Goal: Information Seeking & Learning: Check status

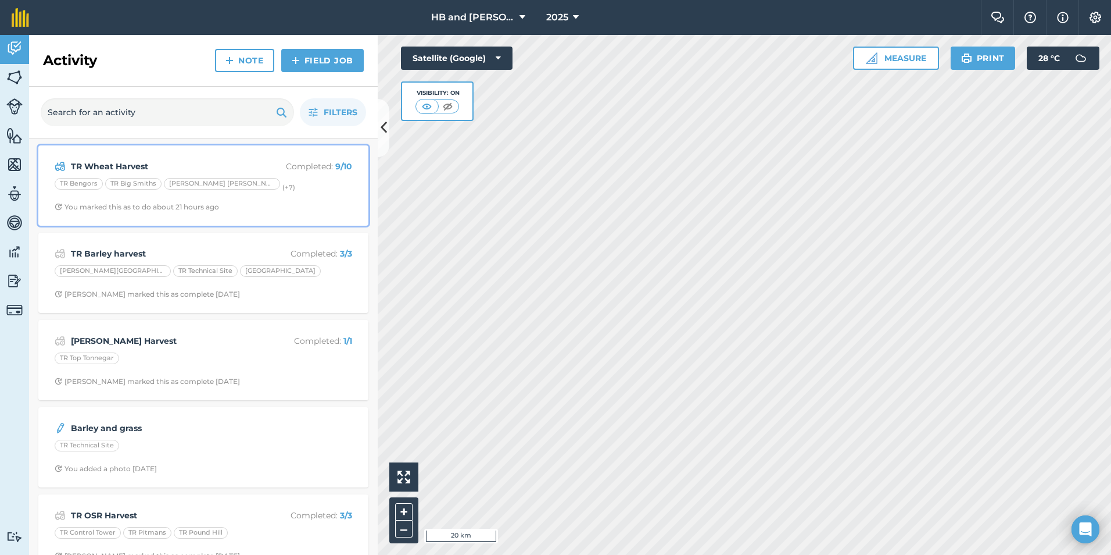
click at [296, 194] on div "TR Wheat Harvest Completed : 9 / 10 TR Bengors TR Big Smiths [PERSON_NAME] [PER…" at bounding box center [203, 185] width 316 height 66
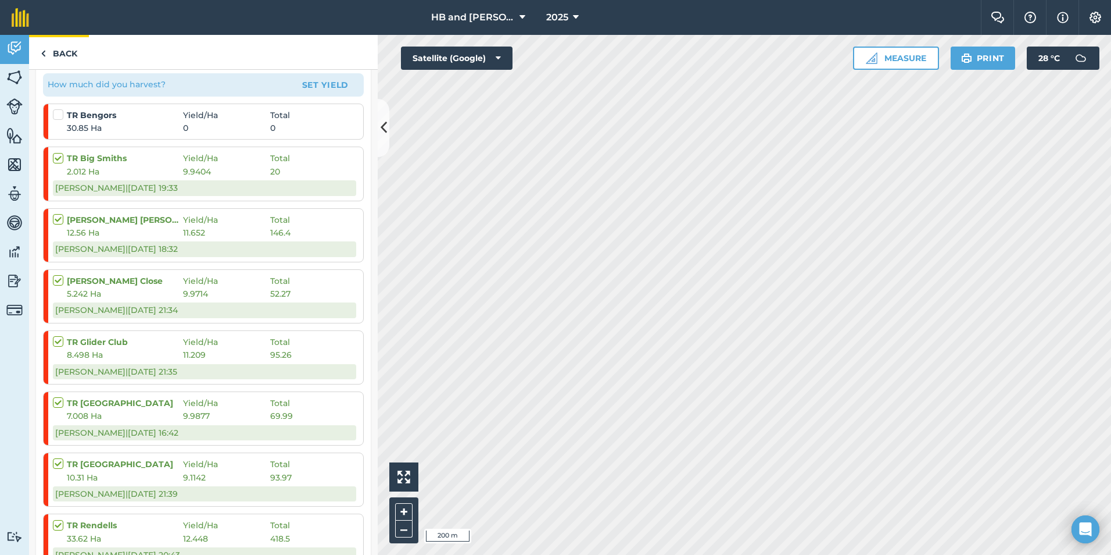
scroll to position [214, 0]
click at [72, 62] on link "Back" at bounding box center [59, 52] width 60 height 34
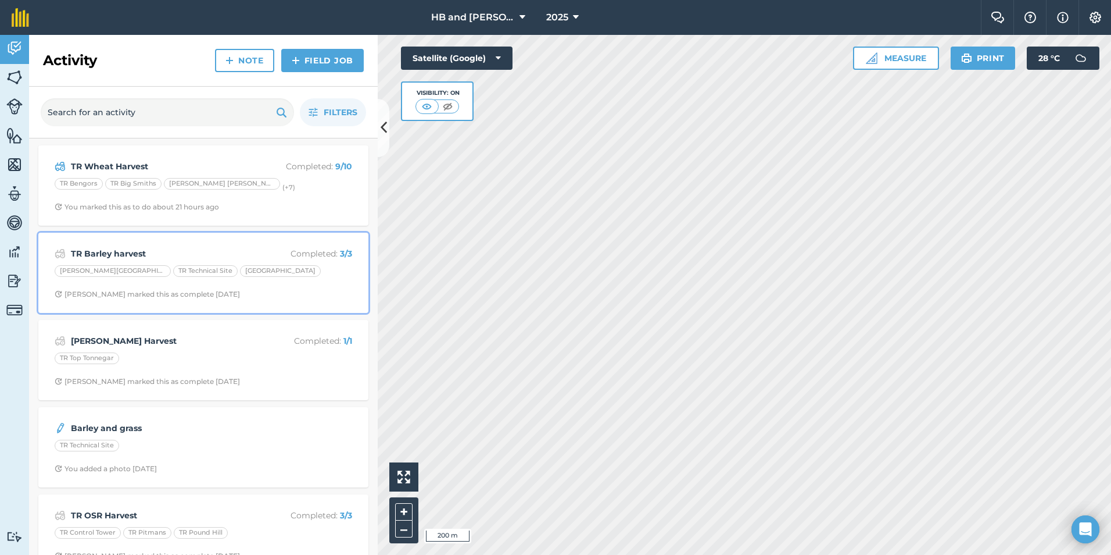
click at [303, 298] on span "[PERSON_NAME] marked this as complete [DATE]" at bounding box center [204, 293] width 298 height 9
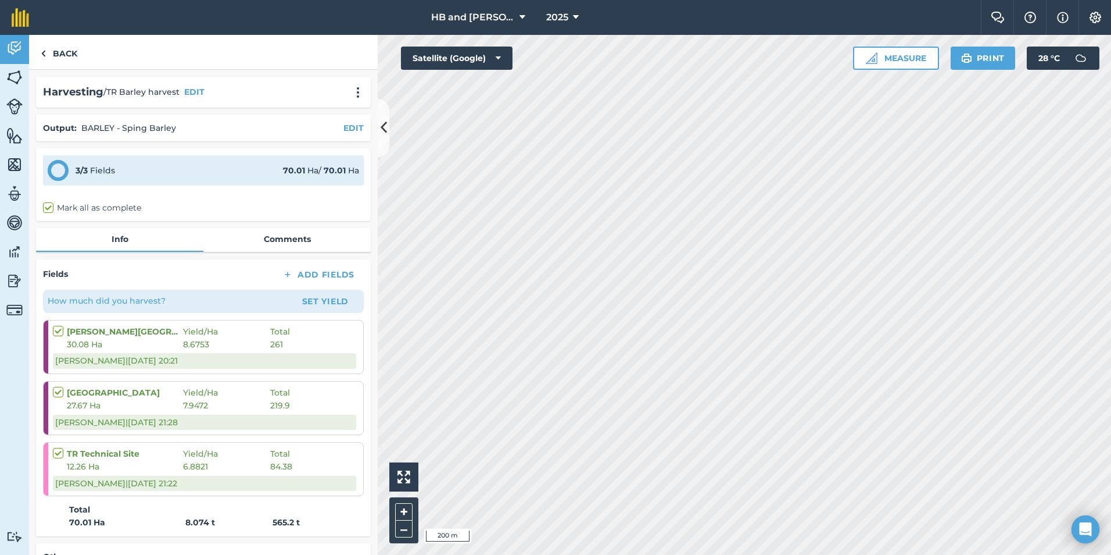
scroll to position [116, 0]
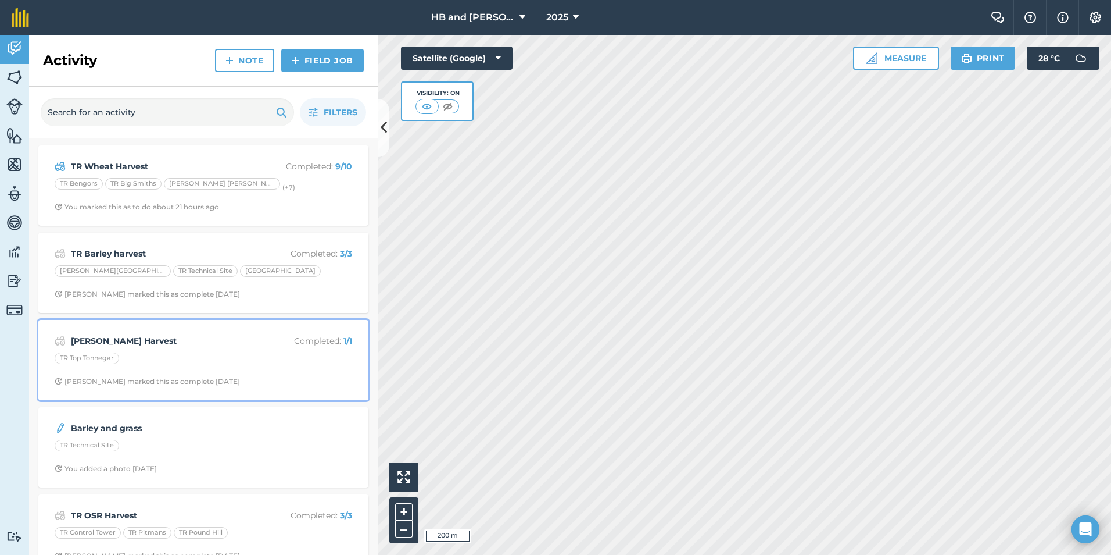
click at [251, 369] on div "[PERSON_NAME] Harvest Completed : 1 / 1 TR Top Tonnegar [PERSON_NAME] marked th…" at bounding box center [203, 360] width 316 height 66
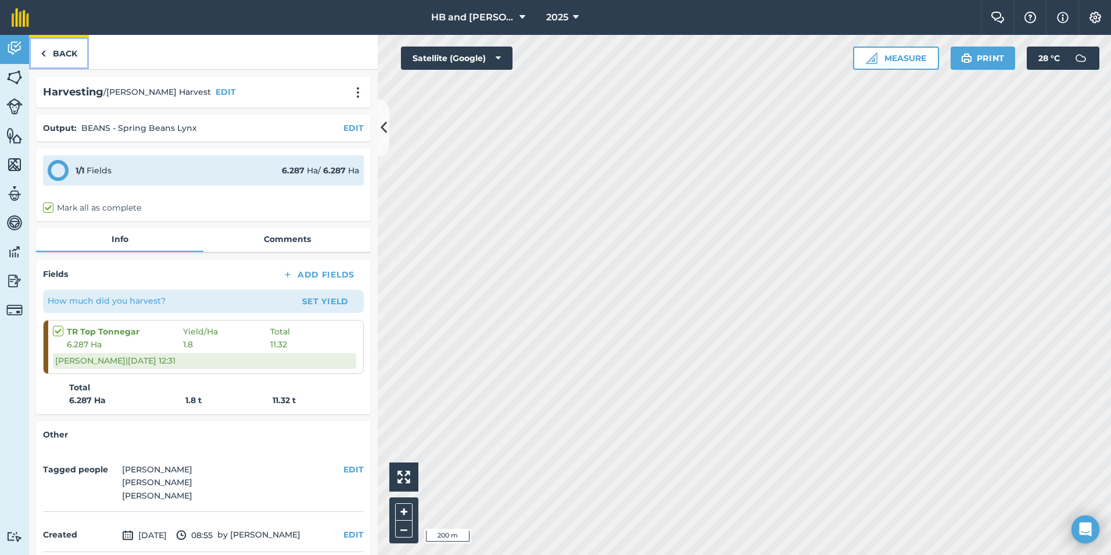
click at [54, 58] on link "Back" at bounding box center [59, 52] width 60 height 34
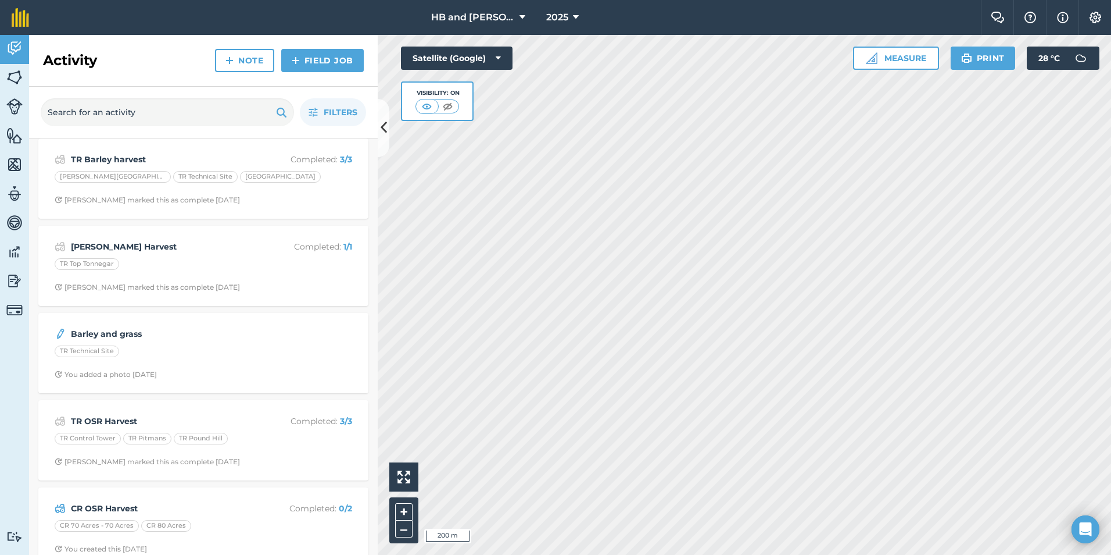
scroll to position [116, 0]
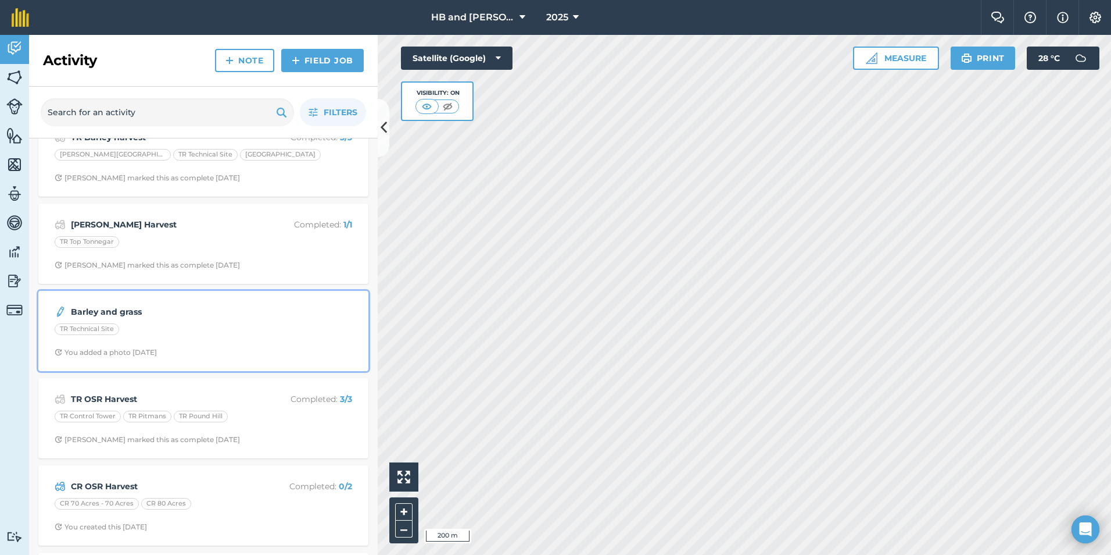
click at [291, 342] on div "Barley and grass TR Technical Site You added a photo [DATE]" at bounding box center [203, 331] width 316 height 66
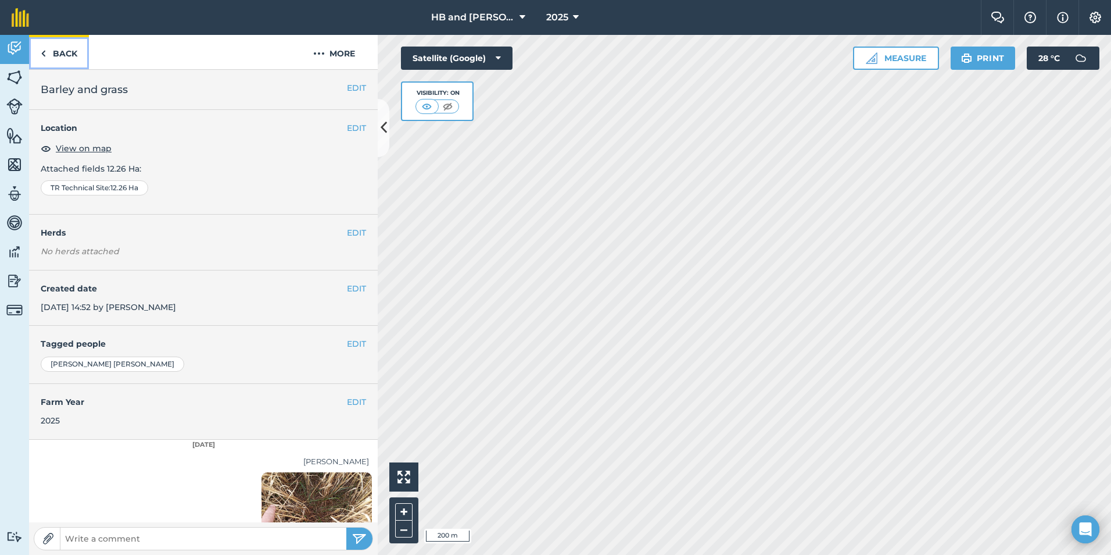
click at [67, 58] on link "Back" at bounding box center [59, 52] width 60 height 34
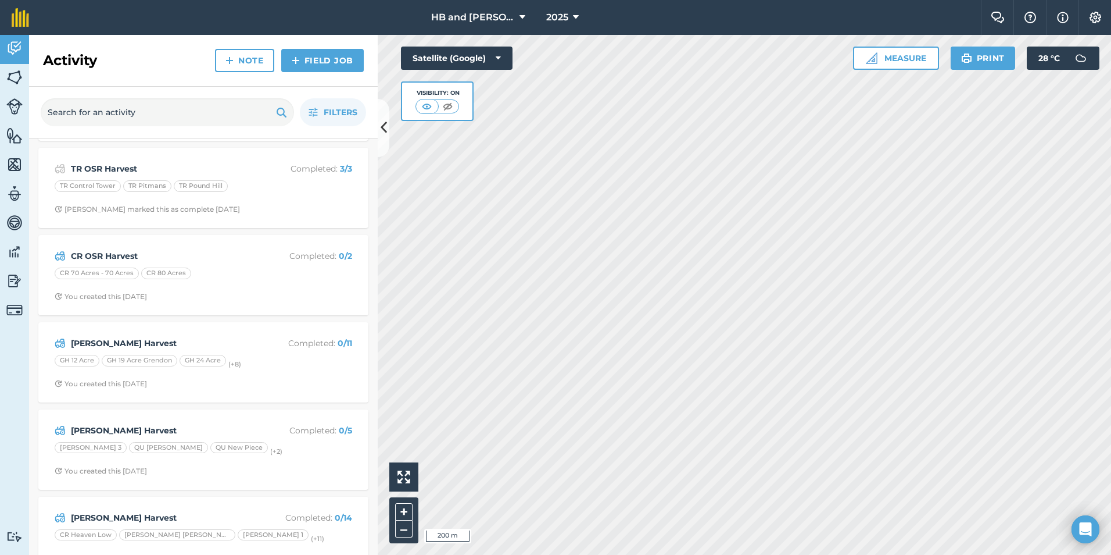
scroll to position [349, 0]
click at [283, 295] on span "You created this [DATE]" at bounding box center [204, 293] width 298 height 9
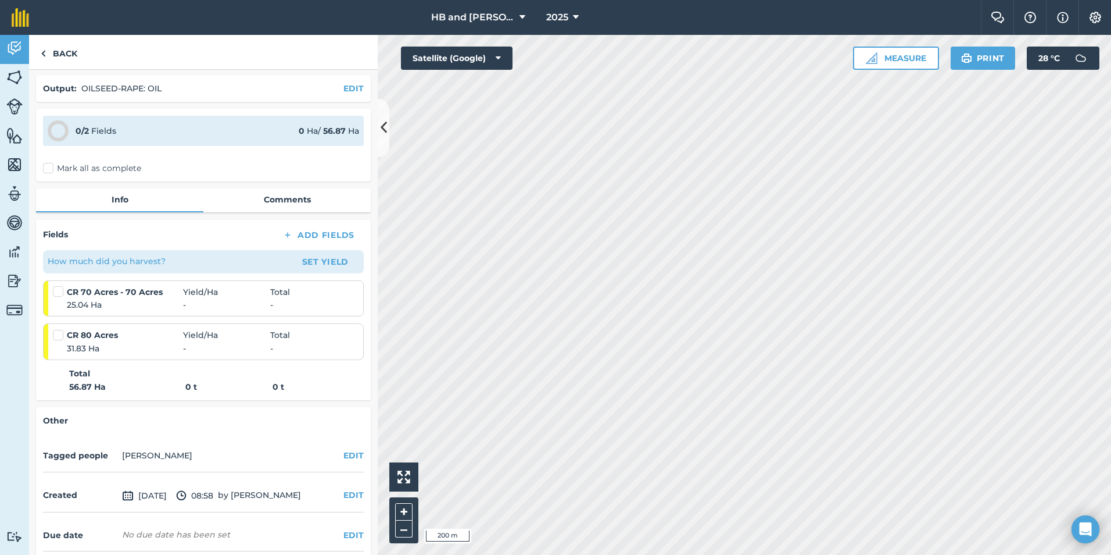
scroll to position [88, 0]
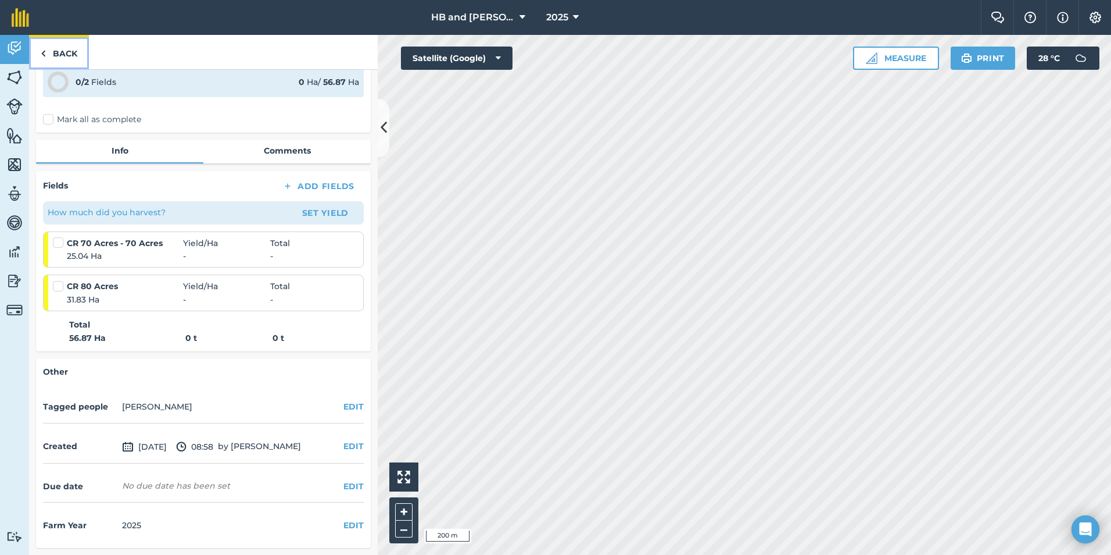
click at [53, 51] on link "Back" at bounding box center [59, 52] width 60 height 34
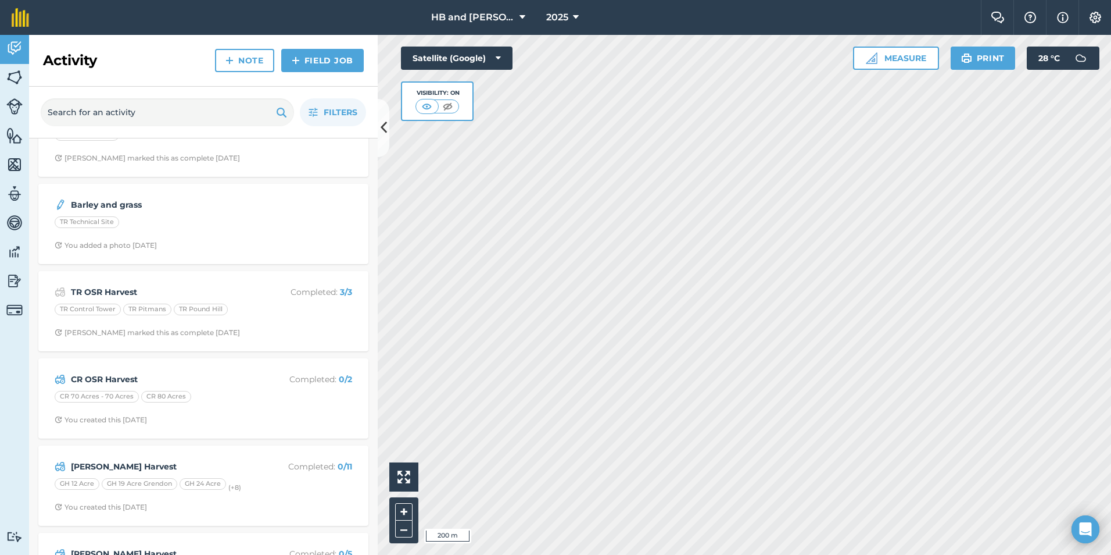
scroll to position [233, 0]
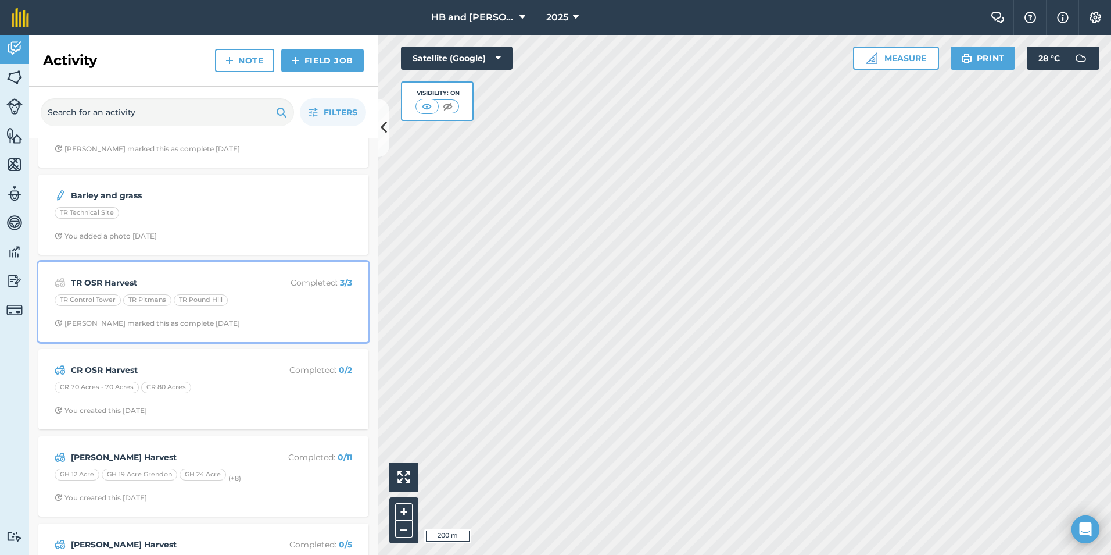
click at [298, 314] on div "TR OSR Harvest Completed : 3 / 3 TR Control Tower TR Pitmans TR Pound [PERSON_N…" at bounding box center [203, 302] width 316 height 66
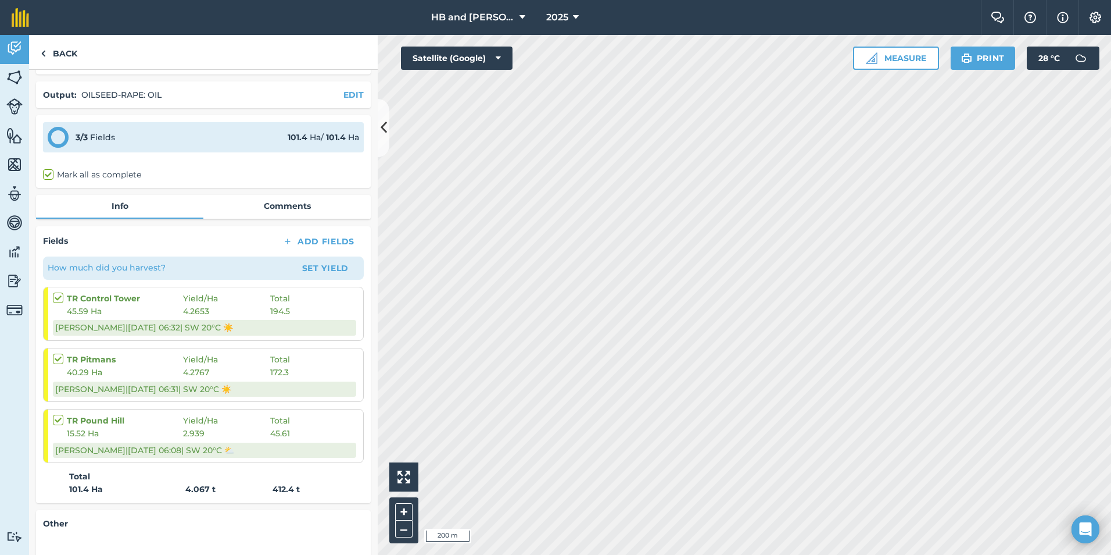
scroll to position [58, 0]
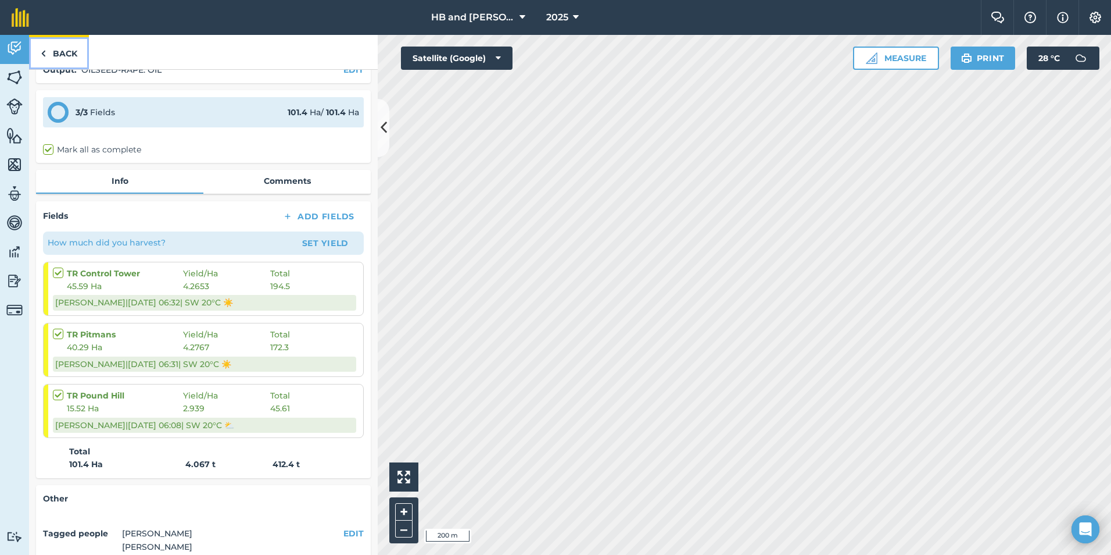
click at [58, 49] on link "Back" at bounding box center [59, 52] width 60 height 34
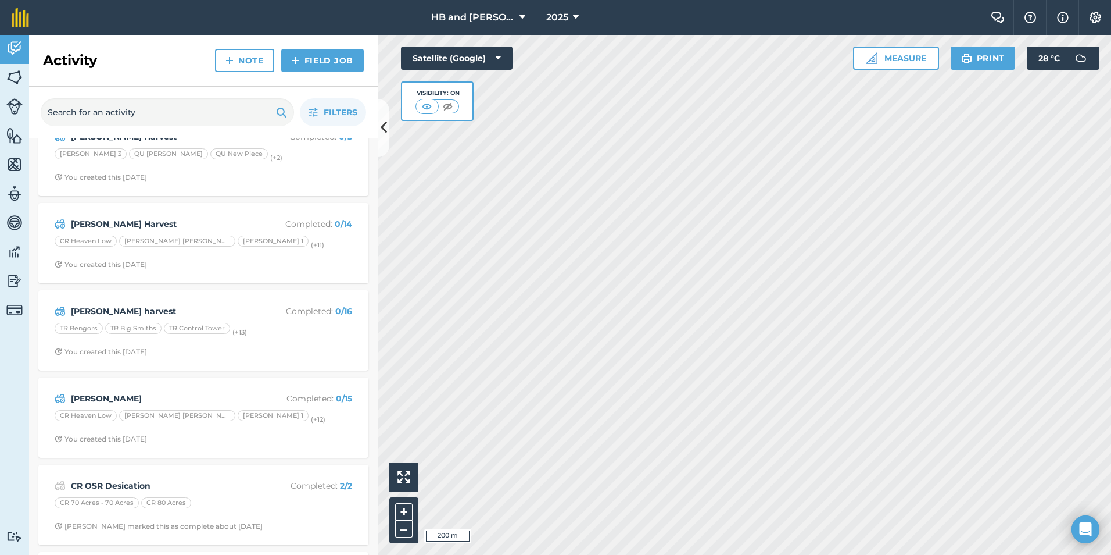
scroll to position [639, 0]
